Goal: Check status: Check status

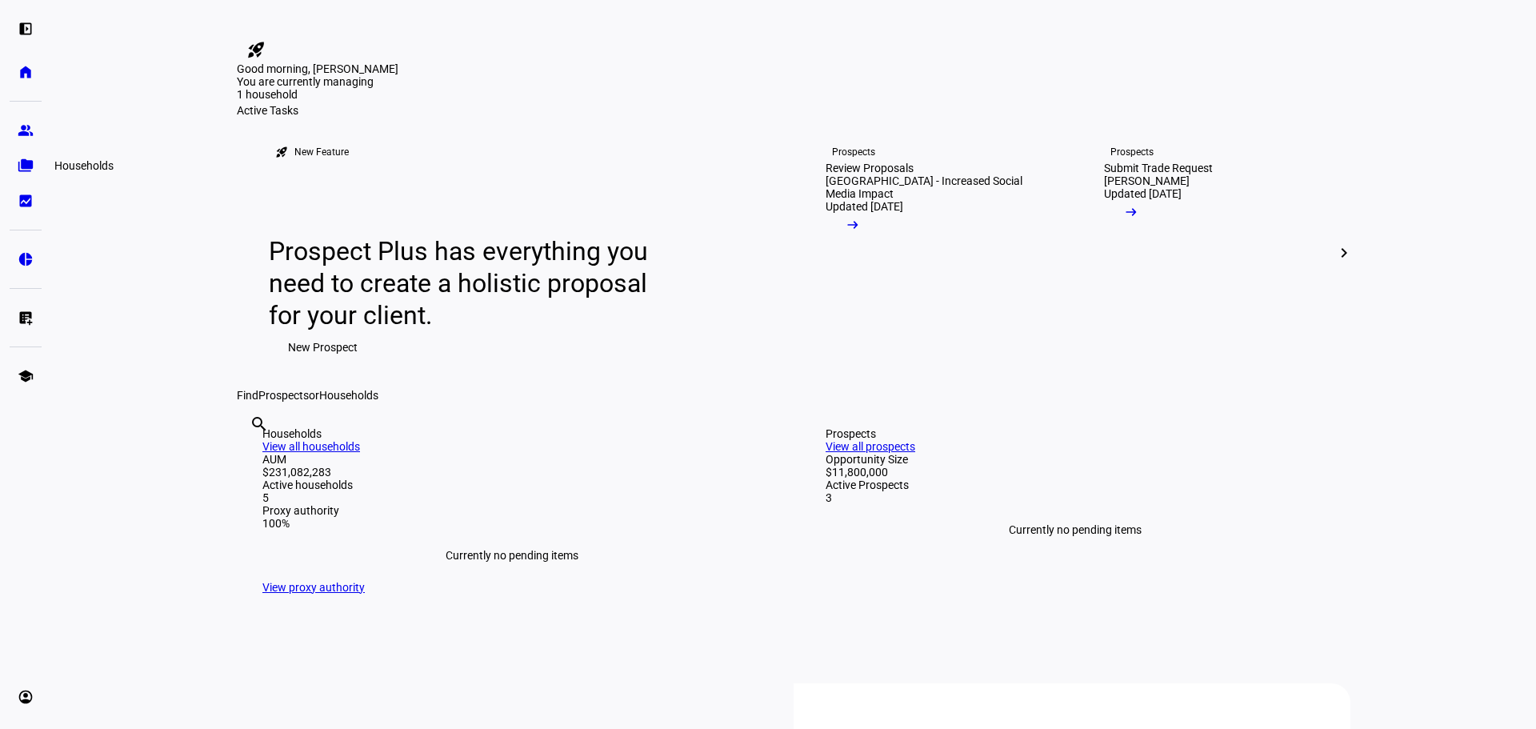
click at [23, 164] on eth-mat-symbol "folder_copy" at bounding box center [26, 166] width 16 height 16
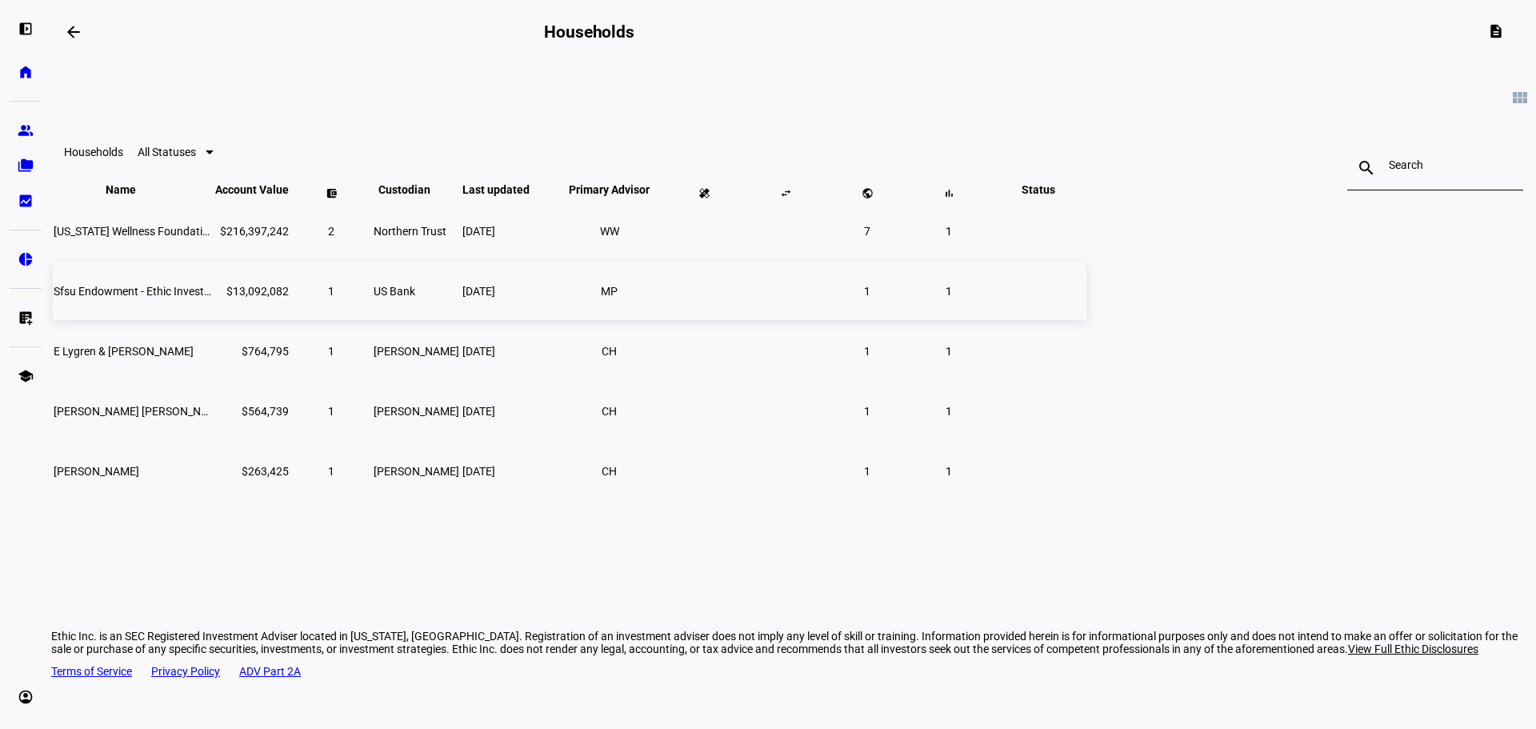
click at [213, 320] on td "Sfsu Endowment - Ethic Investments" at bounding box center [133, 291] width 160 height 58
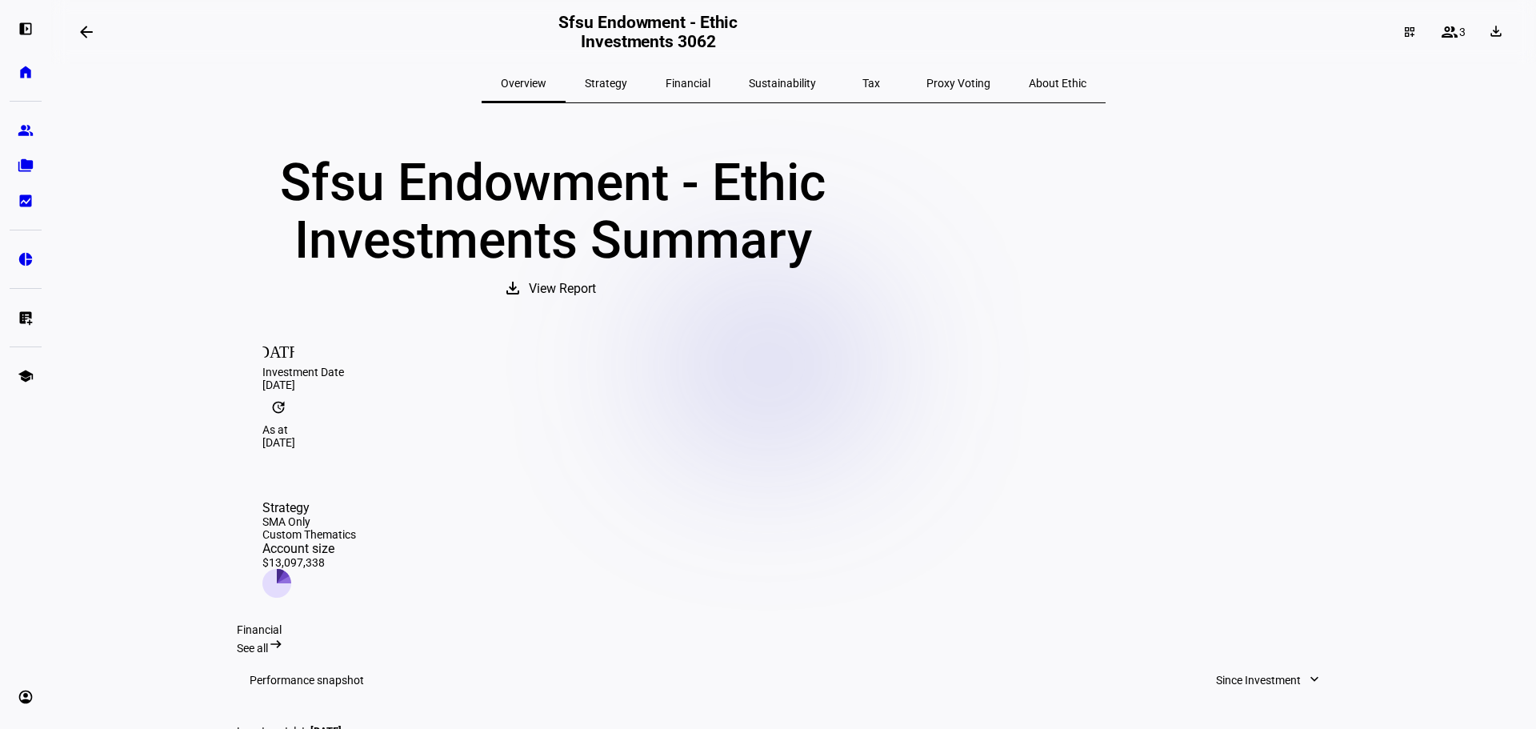
click at [627, 79] on span "Strategy" at bounding box center [606, 83] width 42 height 11
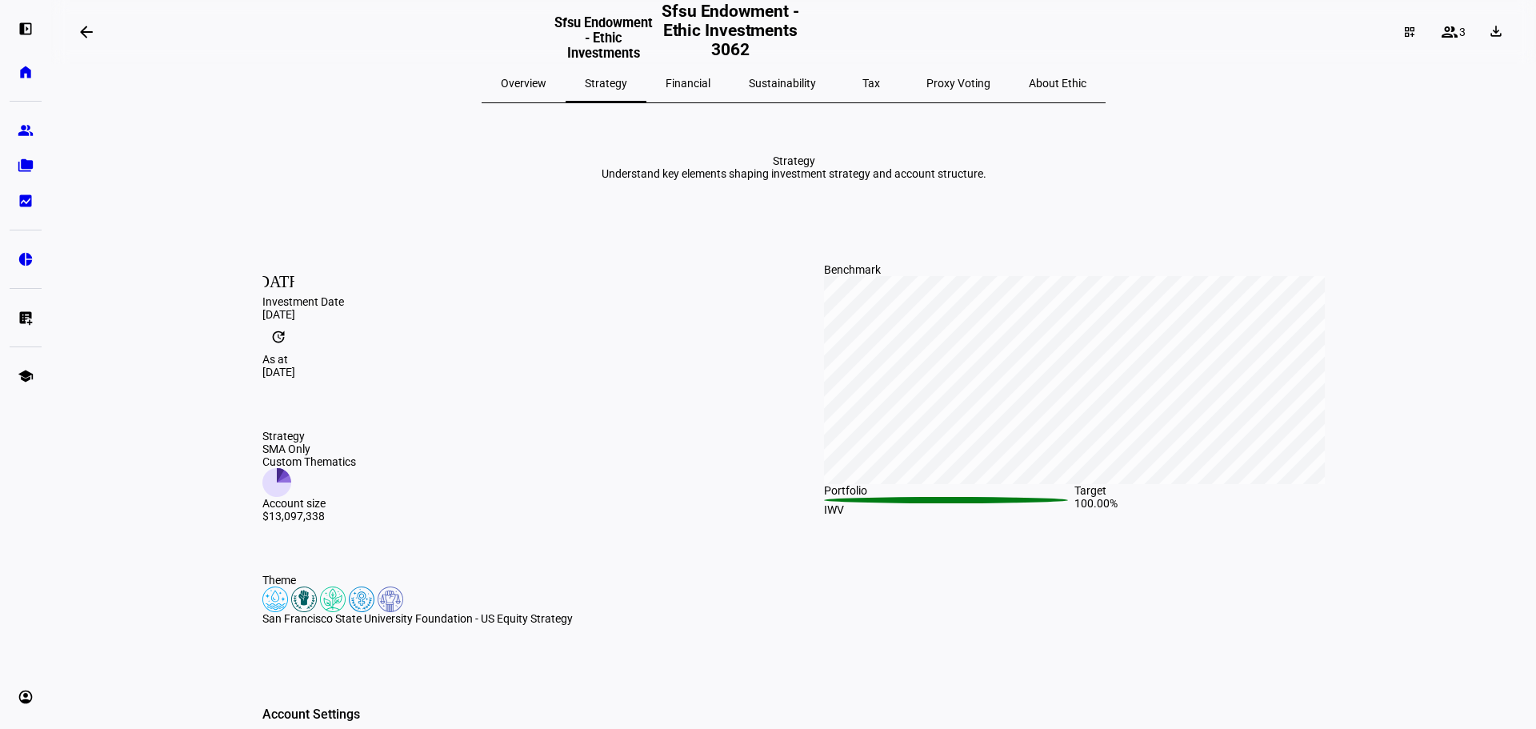
click at [710, 84] on span "Financial" at bounding box center [688, 83] width 45 height 11
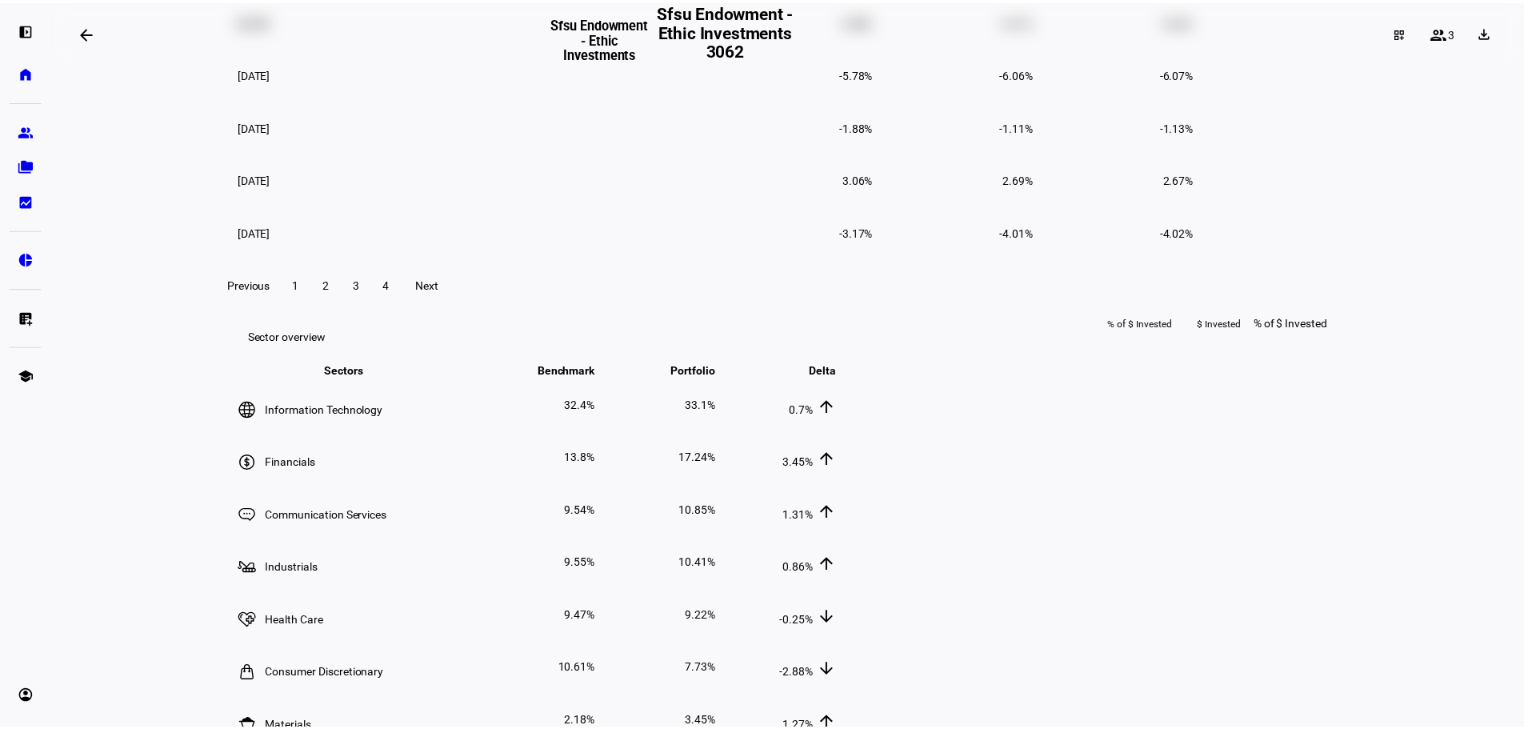
scroll to position [1440, 0]
click at [26, 206] on eth-mat-symbol "bid_landscape" at bounding box center [26, 201] width 16 height 16
